Goal: Check status: Check status

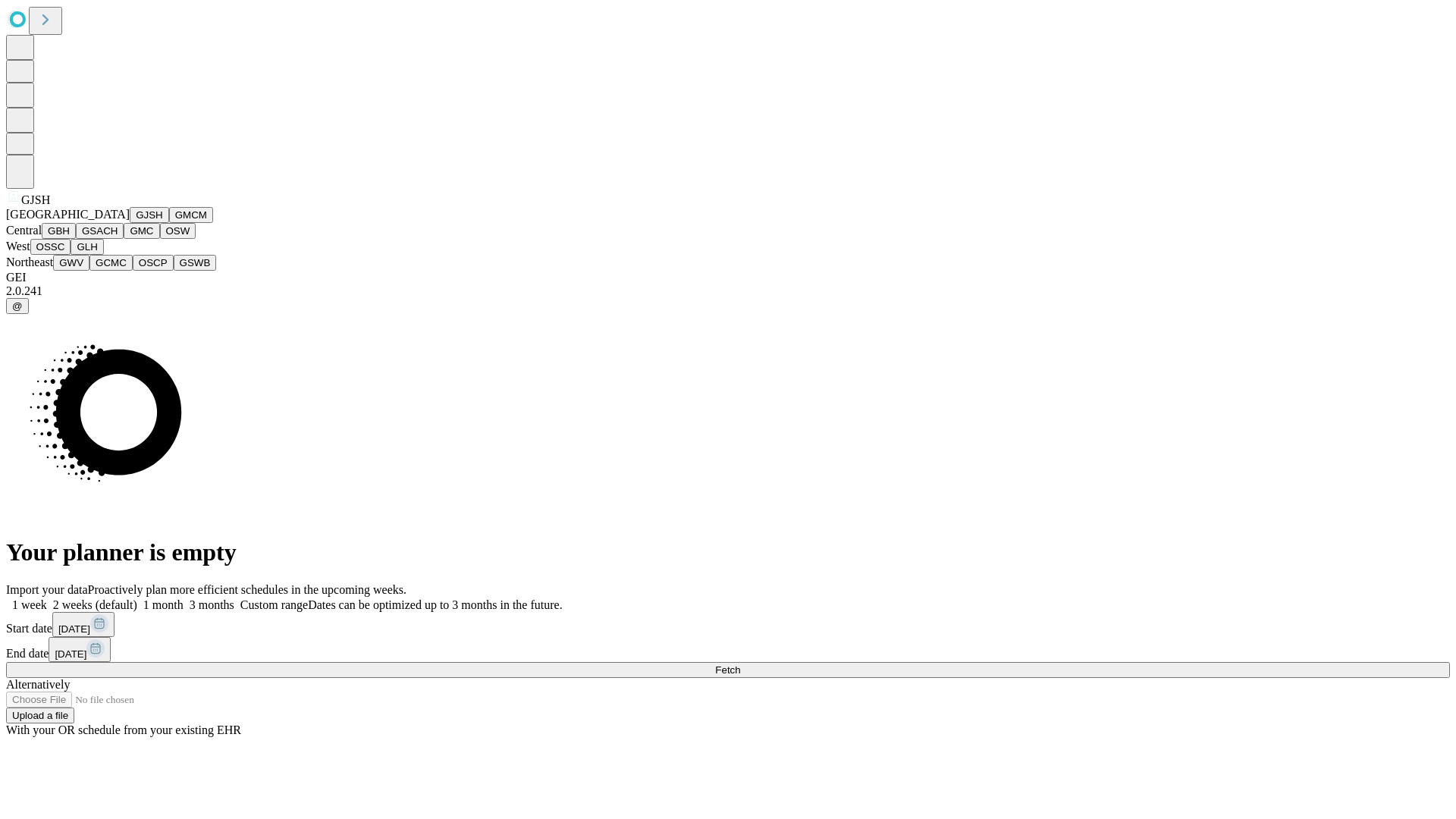
click at [130, 223] on button "GJSH" at bounding box center [149, 215] width 39 height 16
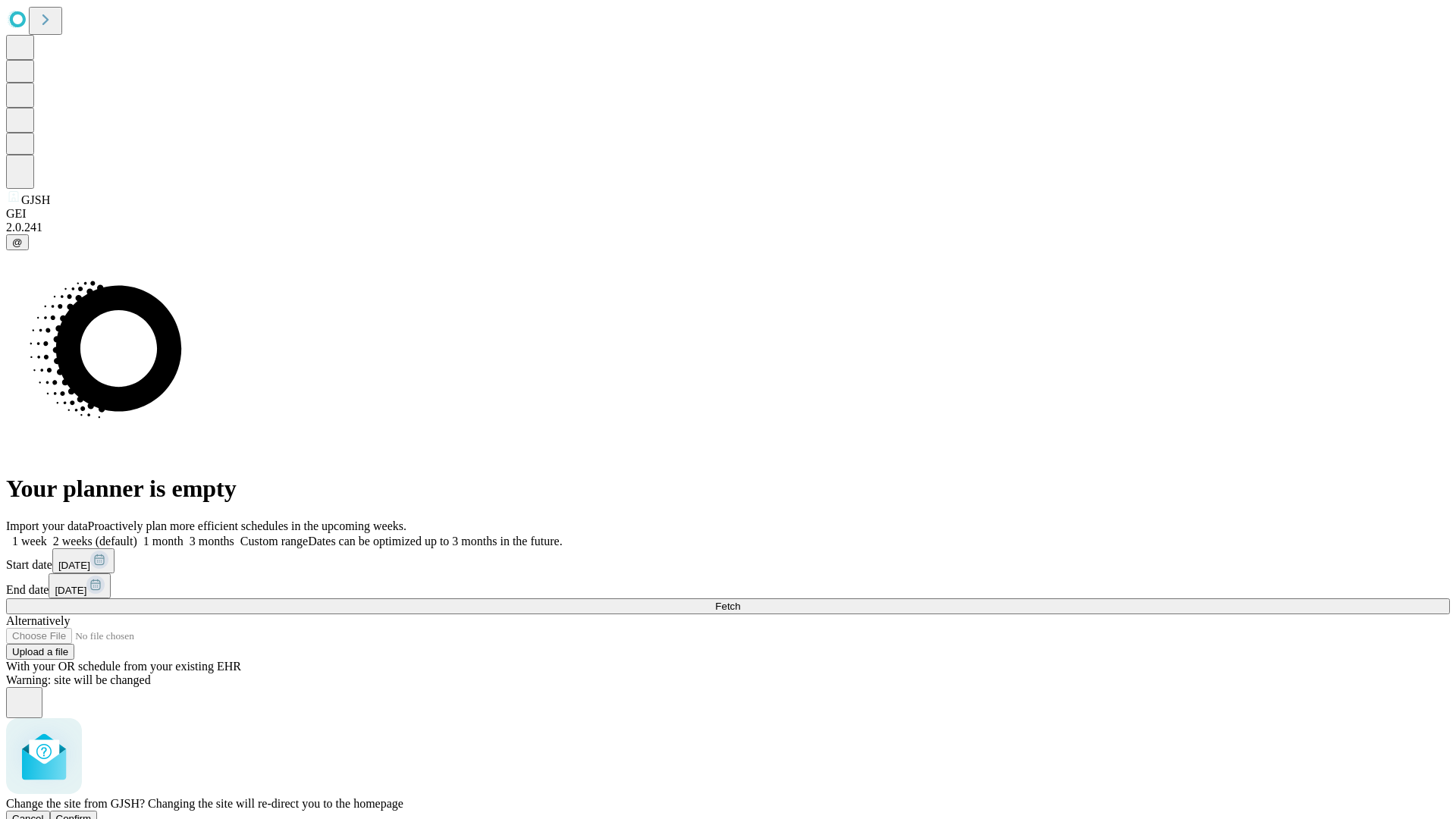
click at [92, 813] on span "Confirm" at bounding box center [73, 819] width 36 height 11
click at [47, 535] on label "1 week" at bounding box center [26, 541] width 41 height 13
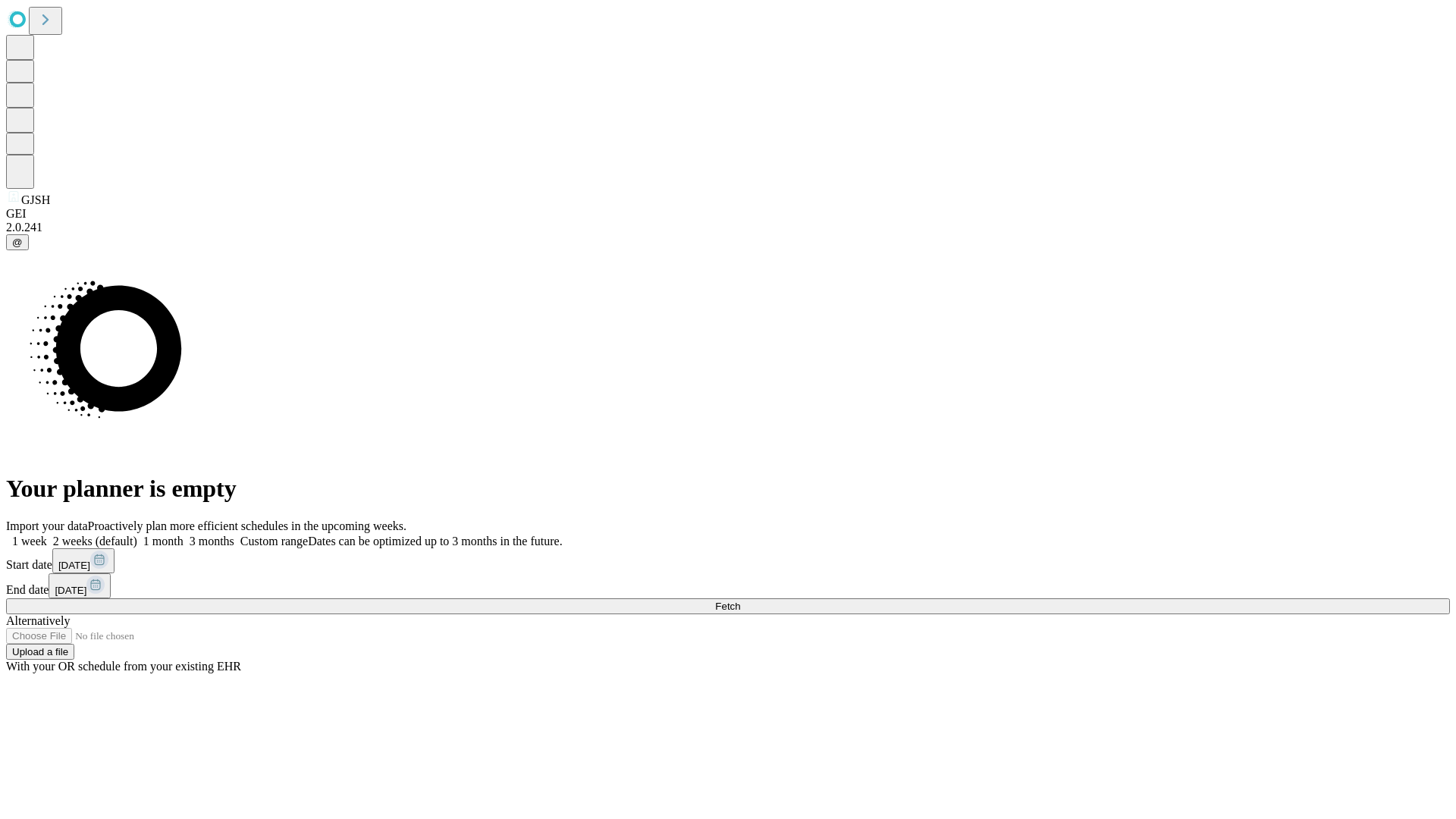
click at [740, 600] on span "Fetch" at bounding box center [727, 606] width 25 height 11
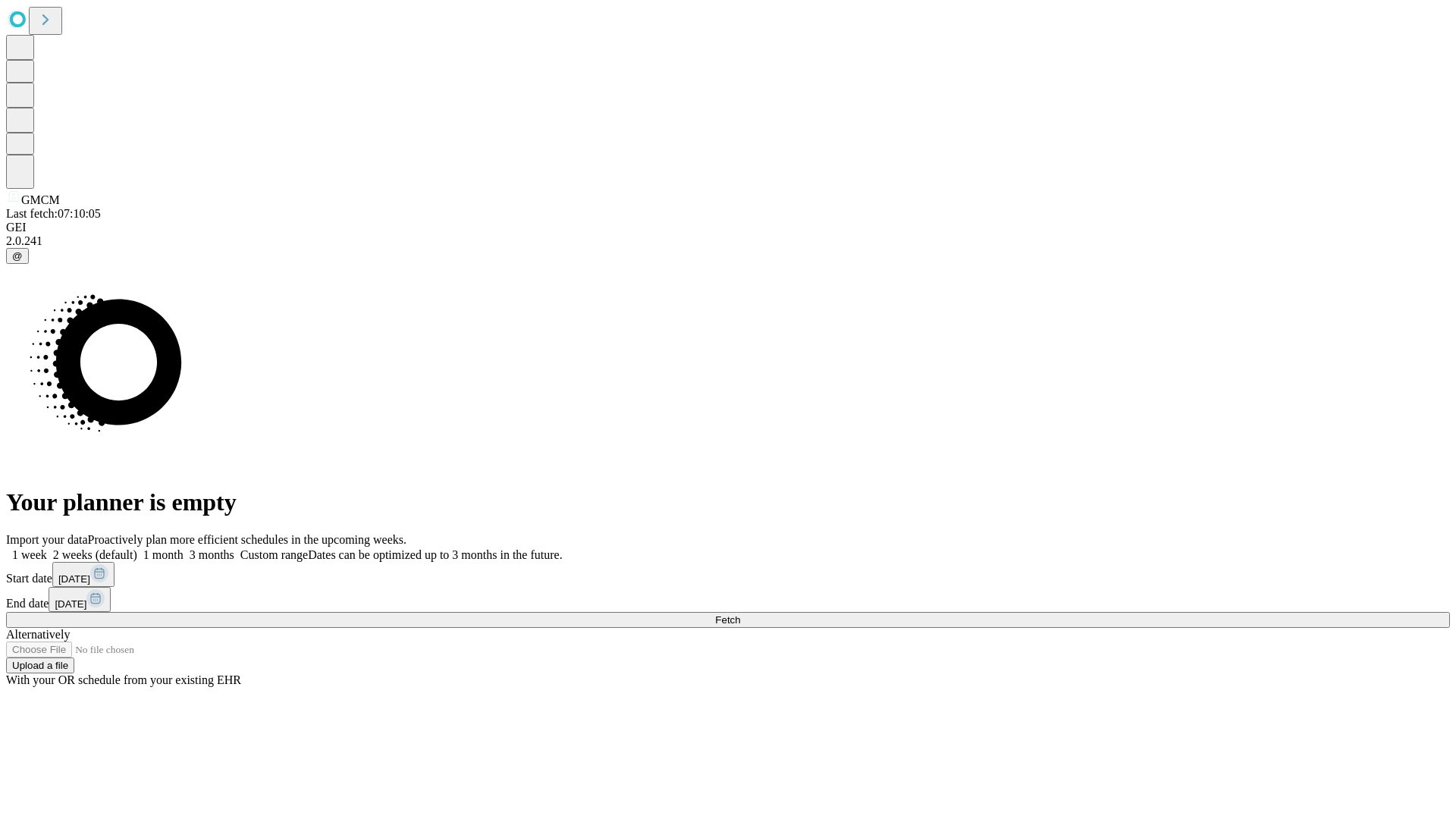
click at [47, 549] on label "1 week" at bounding box center [26, 555] width 41 height 13
click at [740, 614] on span "Fetch" at bounding box center [727, 620] width 25 height 11
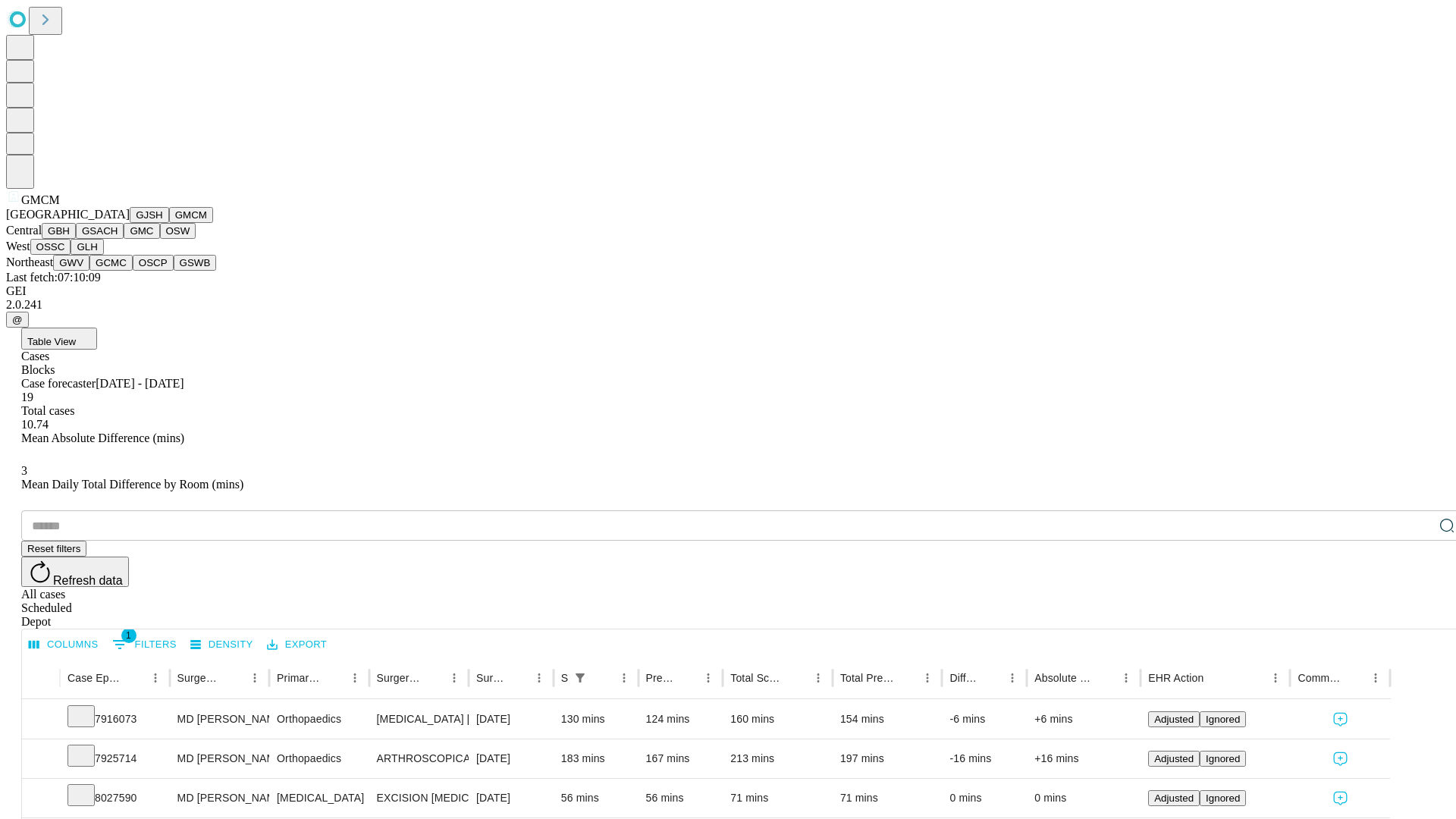
click at [76, 239] on button "GBH" at bounding box center [58, 231] width 34 height 16
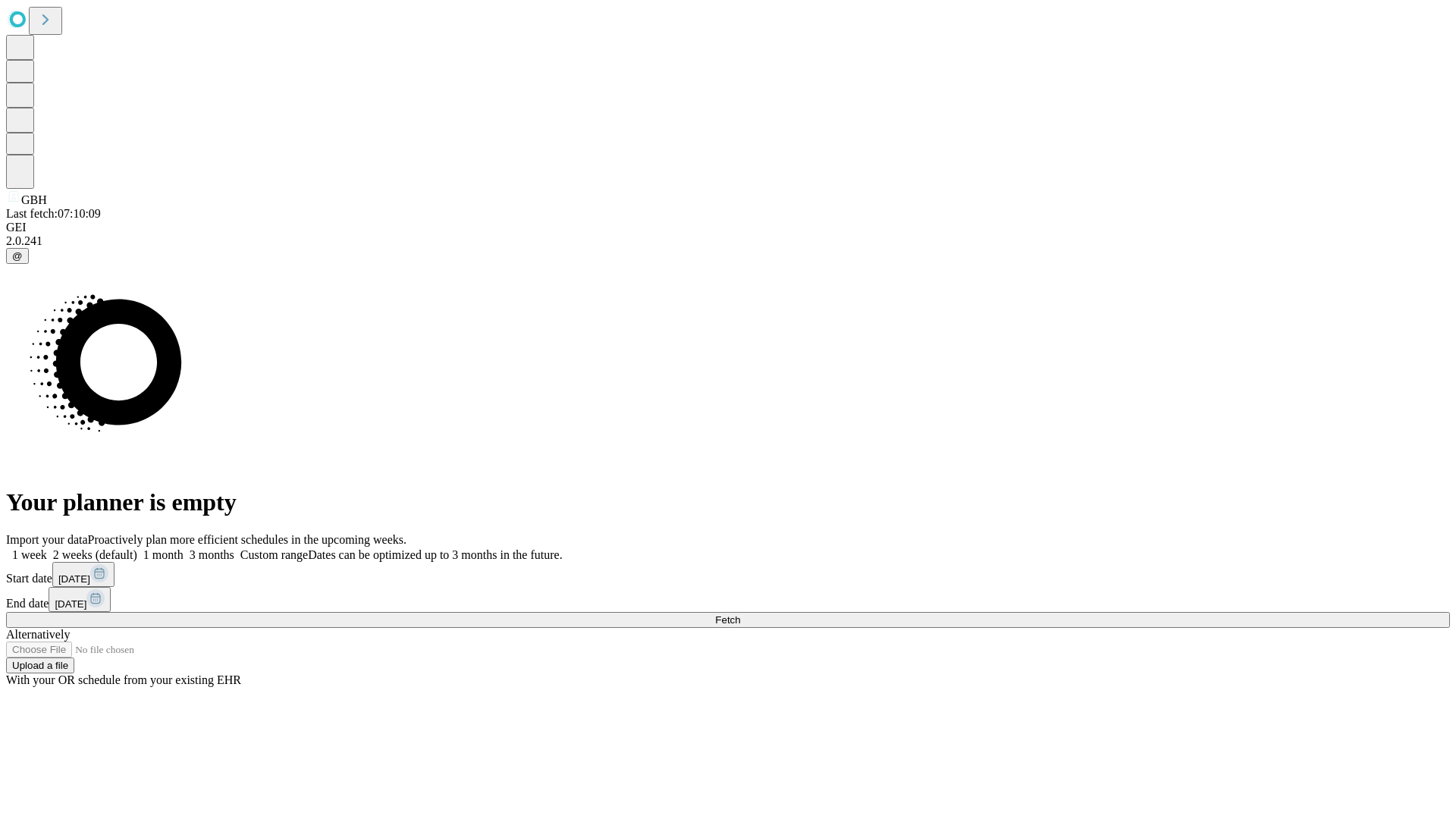
click at [47, 549] on label "1 week" at bounding box center [26, 555] width 41 height 13
click at [740, 614] on span "Fetch" at bounding box center [727, 620] width 25 height 11
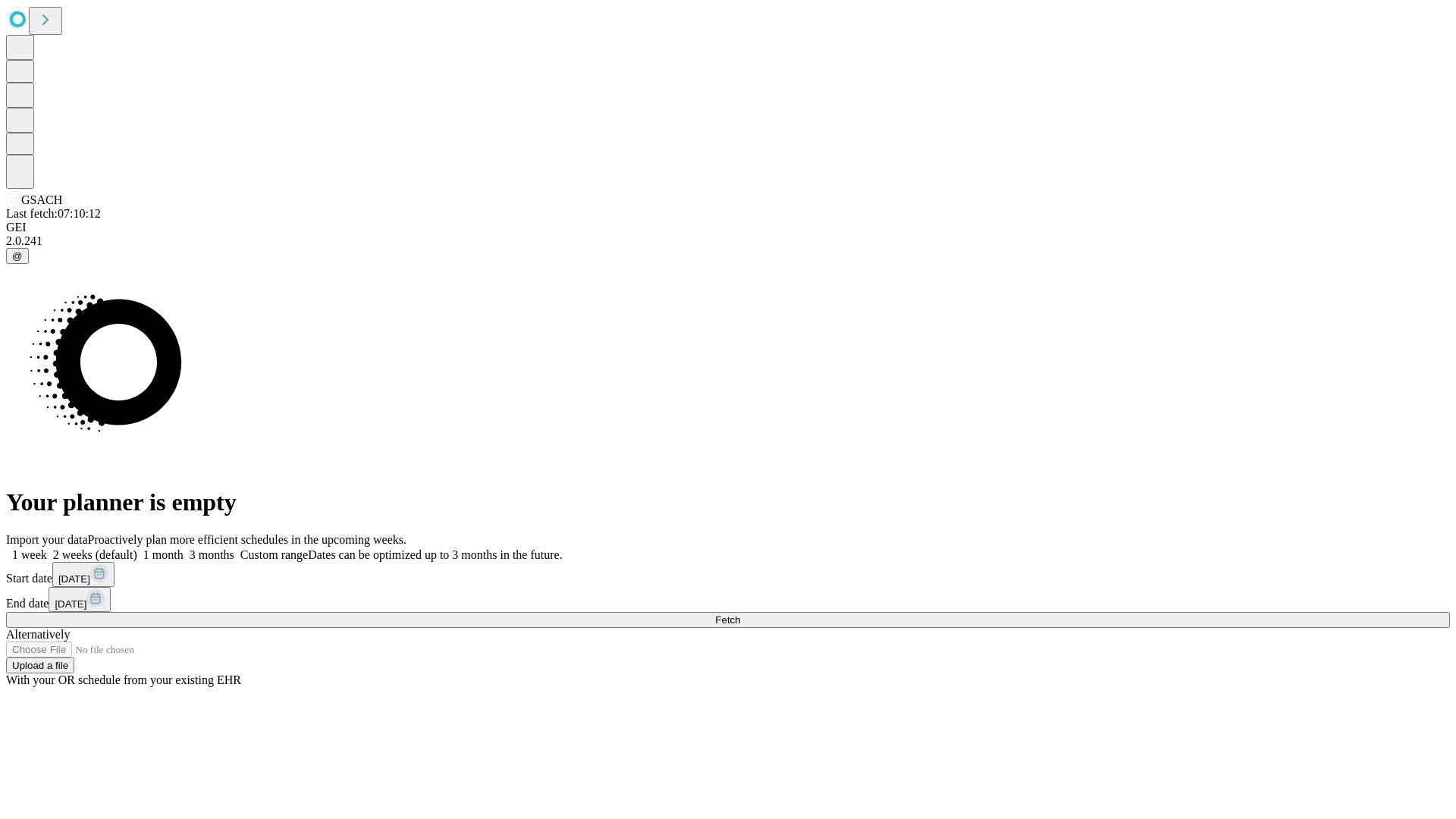
click at [47, 549] on label "1 week" at bounding box center [26, 555] width 41 height 13
click at [740, 614] on span "Fetch" at bounding box center [727, 620] width 25 height 11
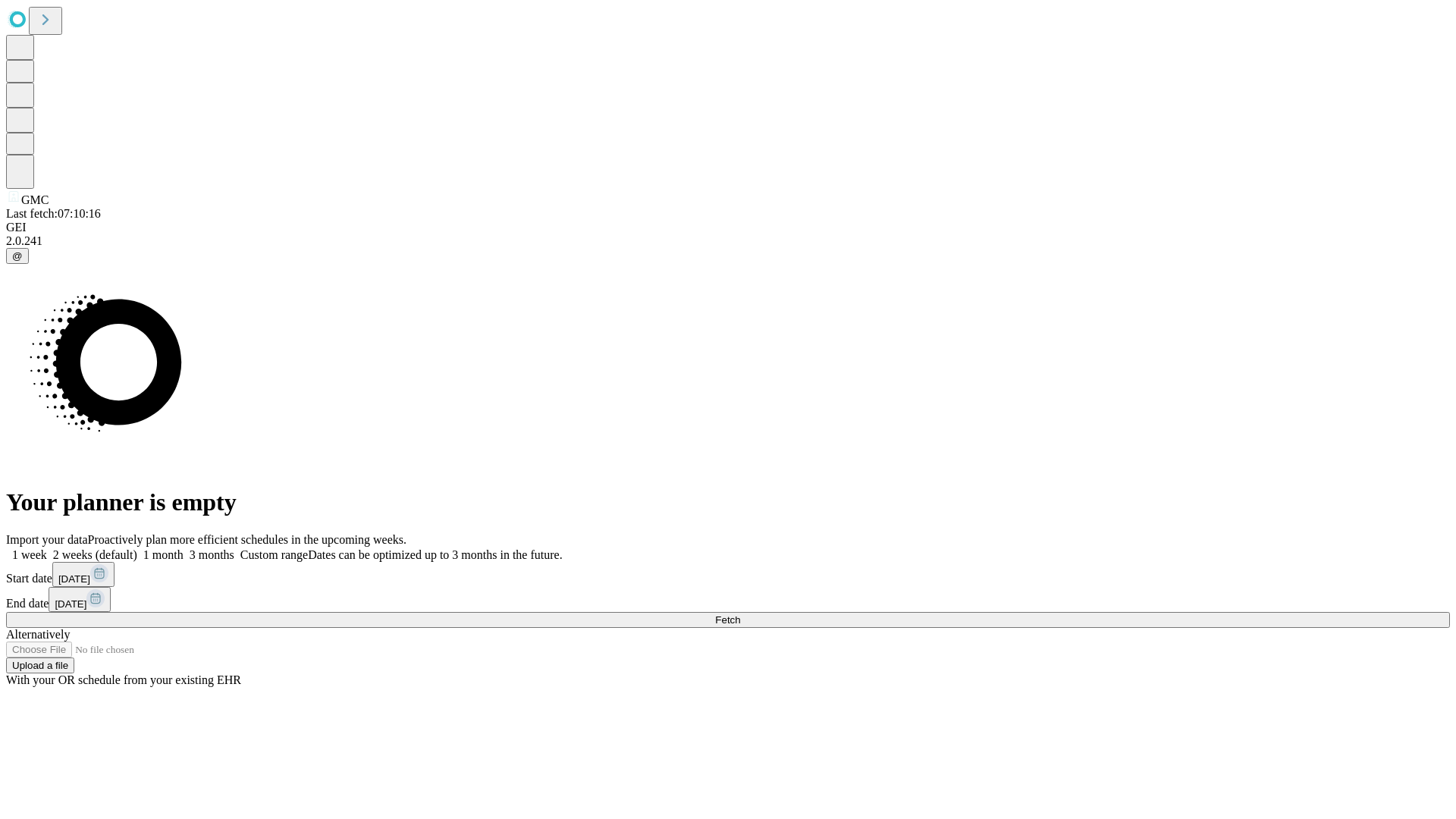
click at [740, 614] on span "Fetch" at bounding box center [727, 620] width 25 height 11
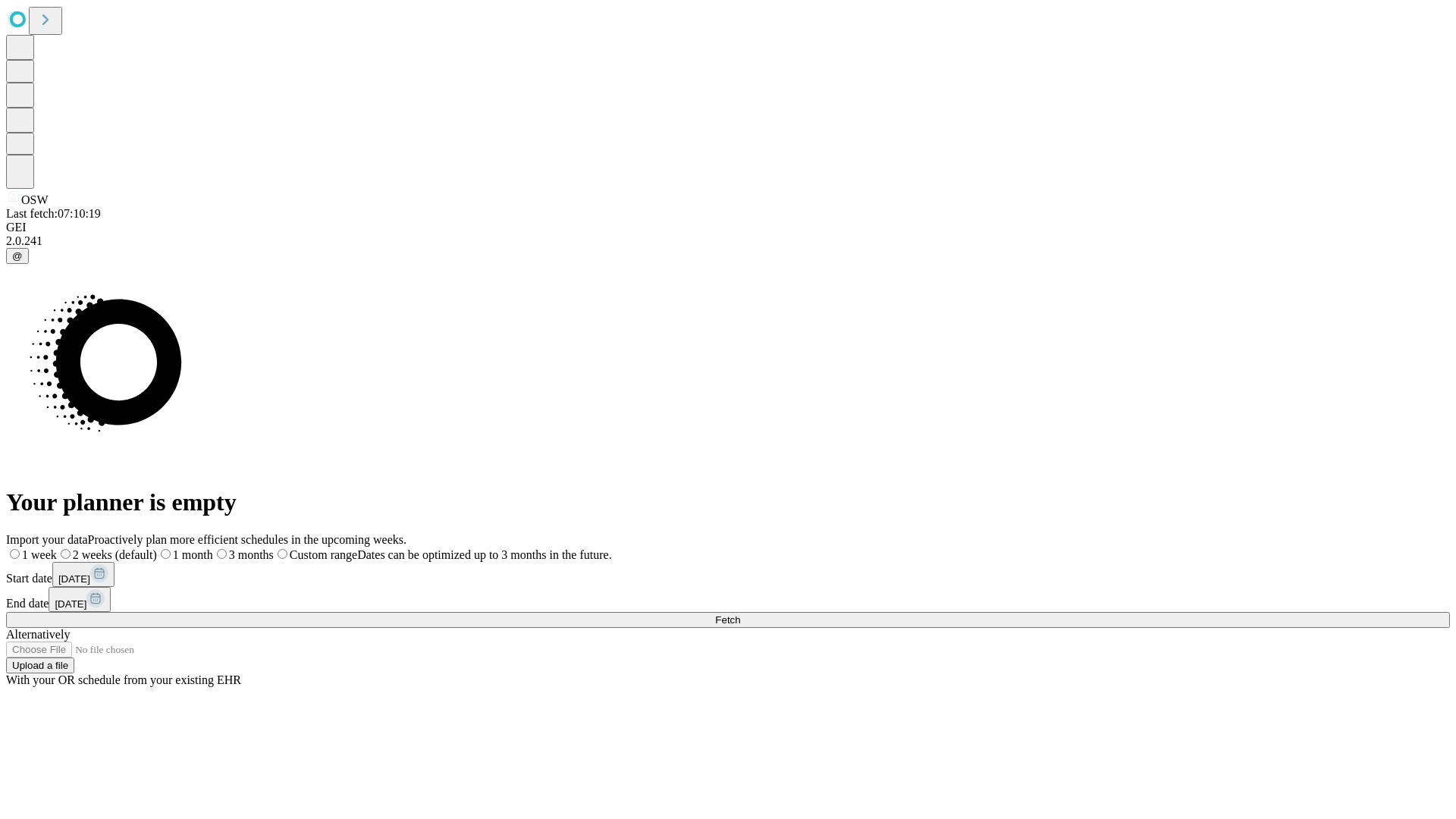
click at [57, 549] on label "1 week" at bounding box center [32, 555] width 51 height 13
click at [740, 614] on span "Fetch" at bounding box center [727, 620] width 25 height 11
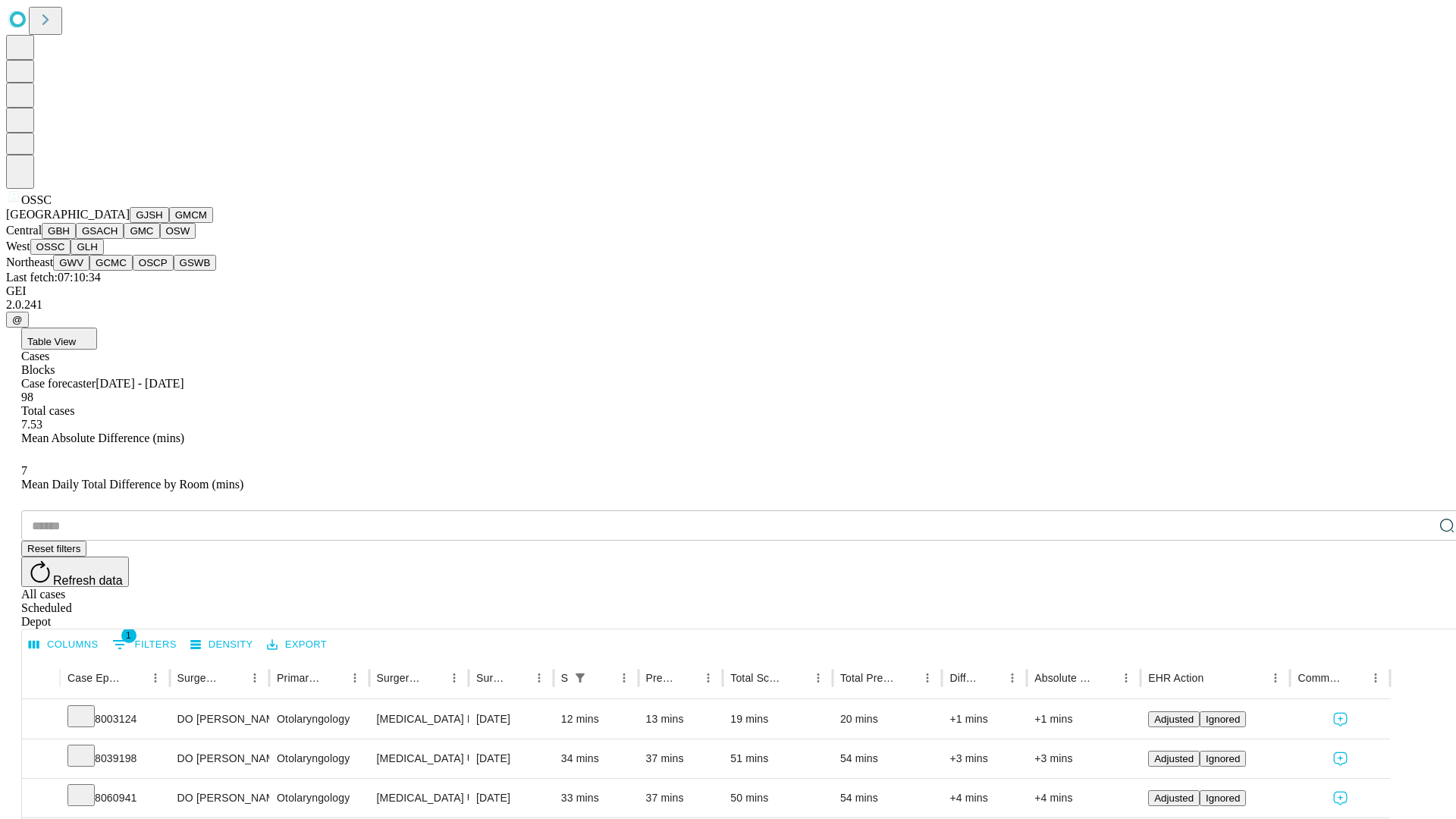
click at [103, 255] on button "GLH" at bounding box center [86, 247] width 33 height 16
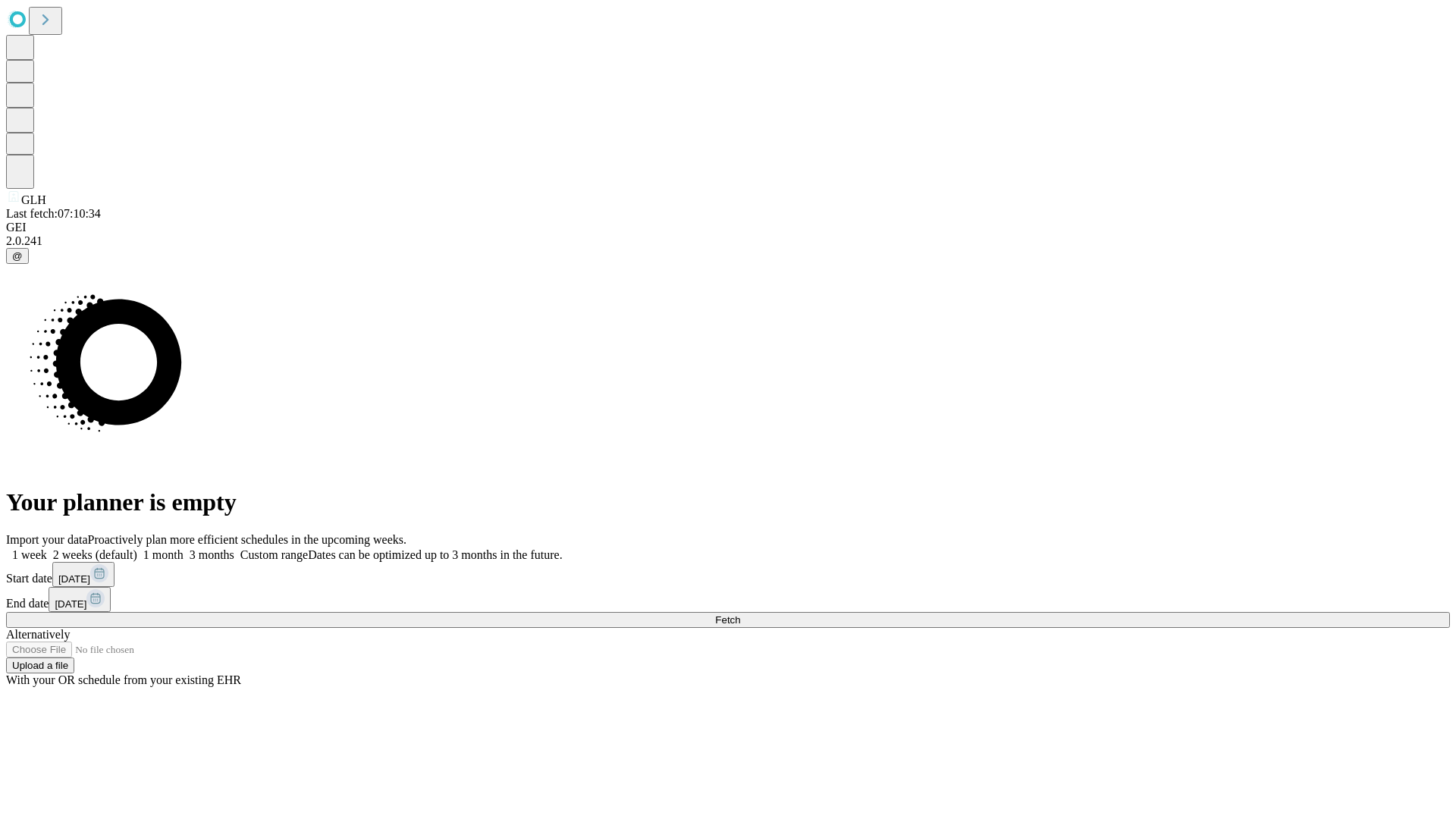
click at [740, 614] on span "Fetch" at bounding box center [727, 620] width 25 height 11
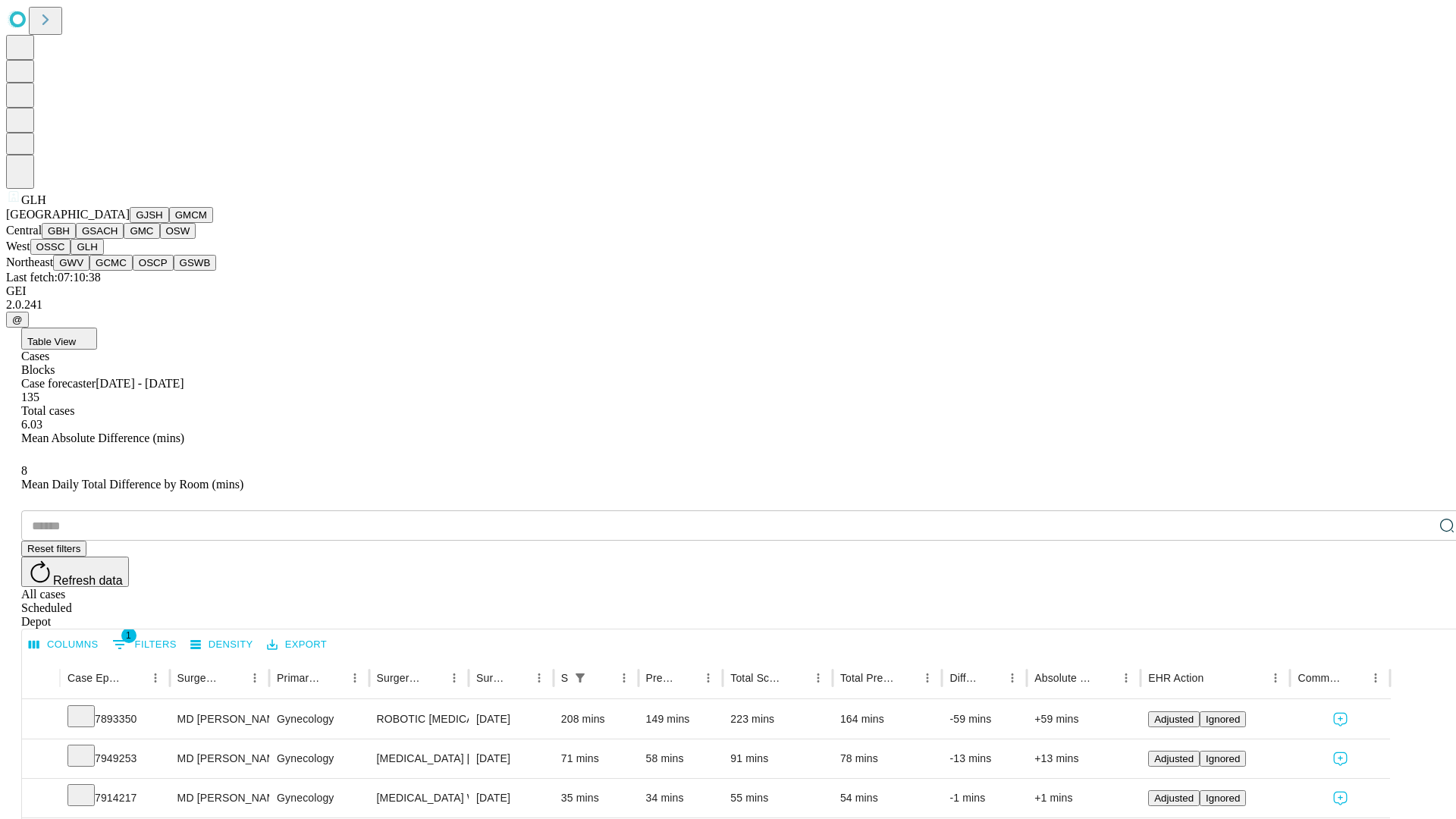
click at [89, 271] on button "GWV" at bounding box center [72, 263] width 37 height 16
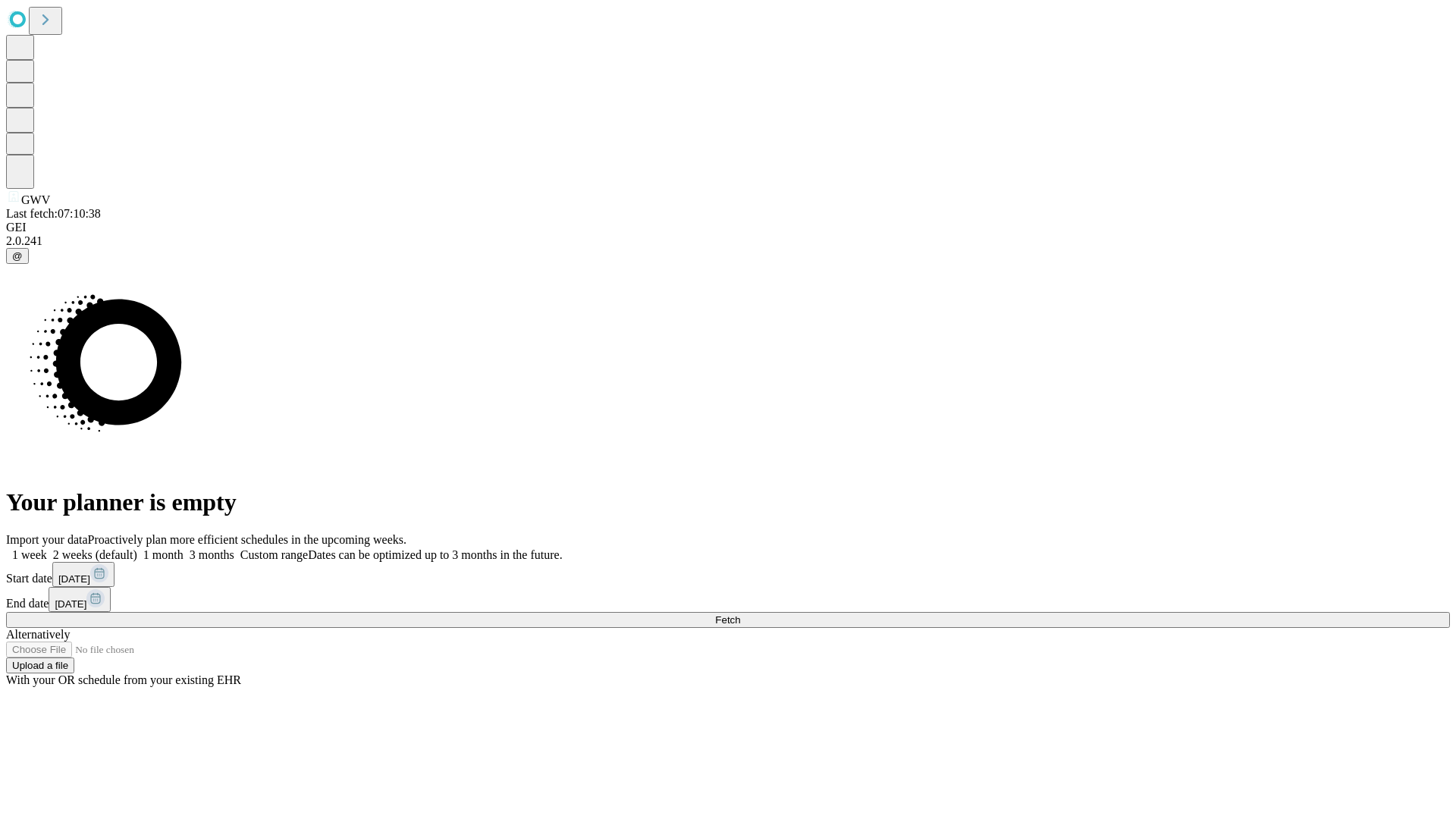
click at [47, 549] on label "1 week" at bounding box center [26, 555] width 41 height 13
click at [740, 614] on span "Fetch" at bounding box center [727, 620] width 25 height 11
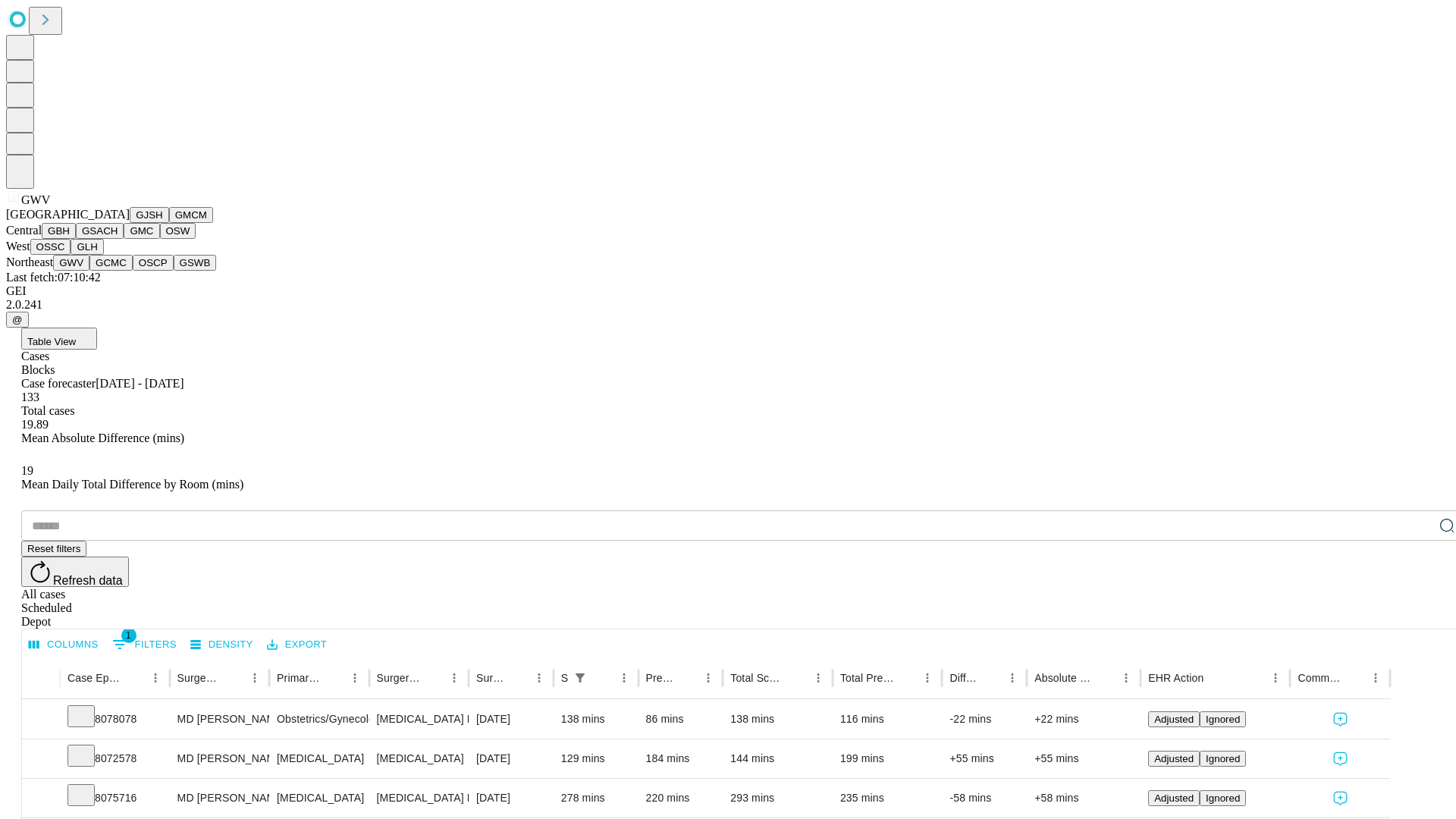
click at [117, 271] on button "GCMC" at bounding box center [111, 263] width 43 height 16
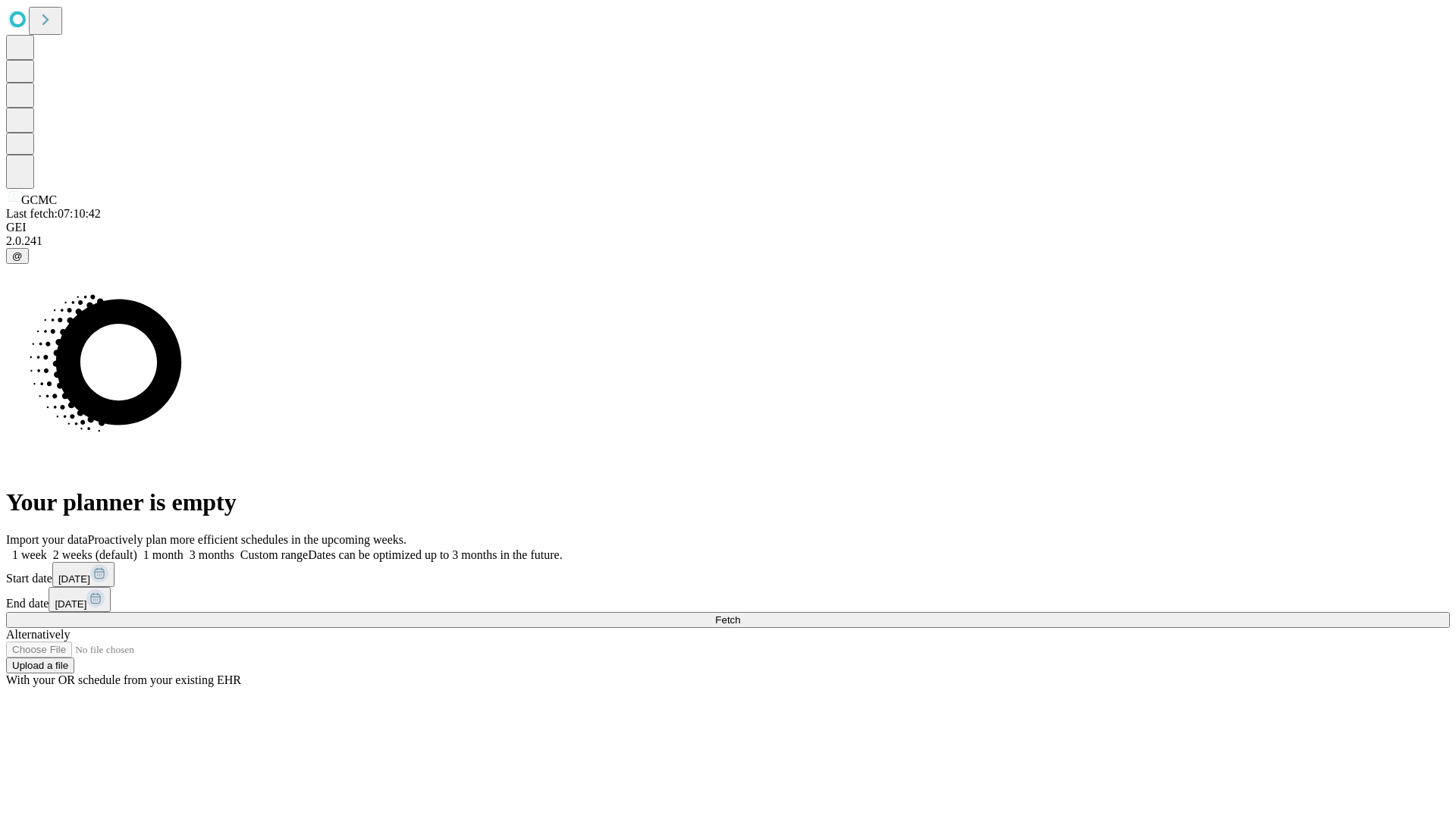
click at [47, 549] on label "1 week" at bounding box center [26, 555] width 41 height 13
click at [740, 614] on span "Fetch" at bounding box center [727, 620] width 25 height 11
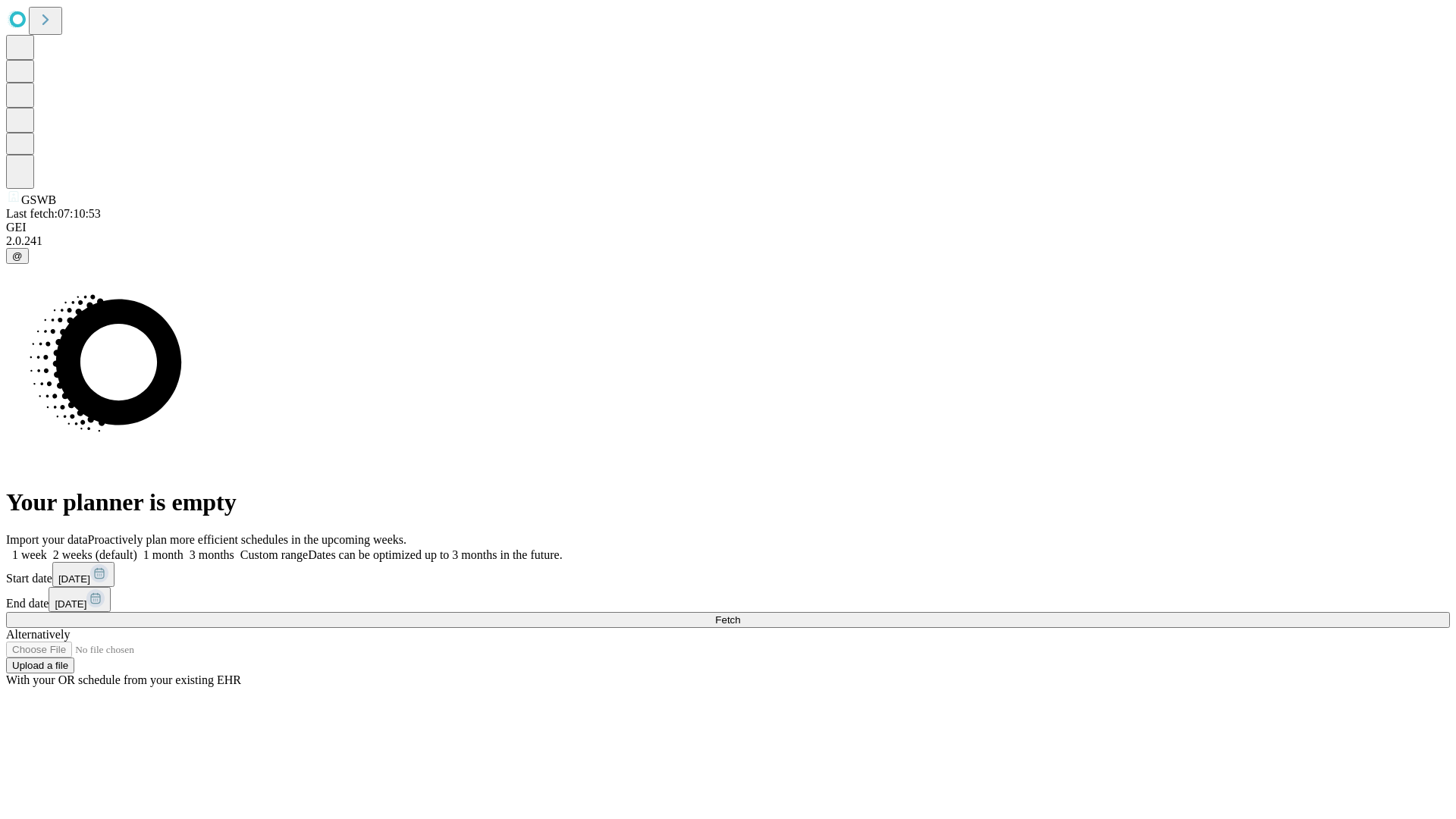
click at [47, 549] on label "1 week" at bounding box center [26, 555] width 41 height 13
click at [740, 614] on span "Fetch" at bounding box center [727, 620] width 25 height 11
